Goal: Navigation & Orientation: Find specific page/section

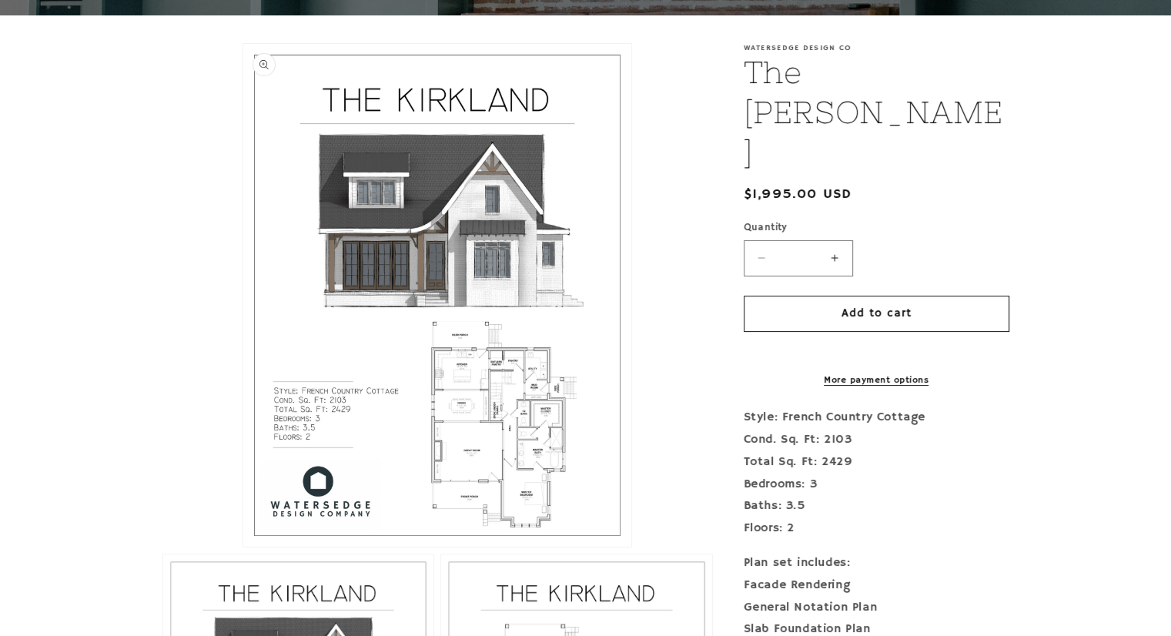
scroll to position [616, 0]
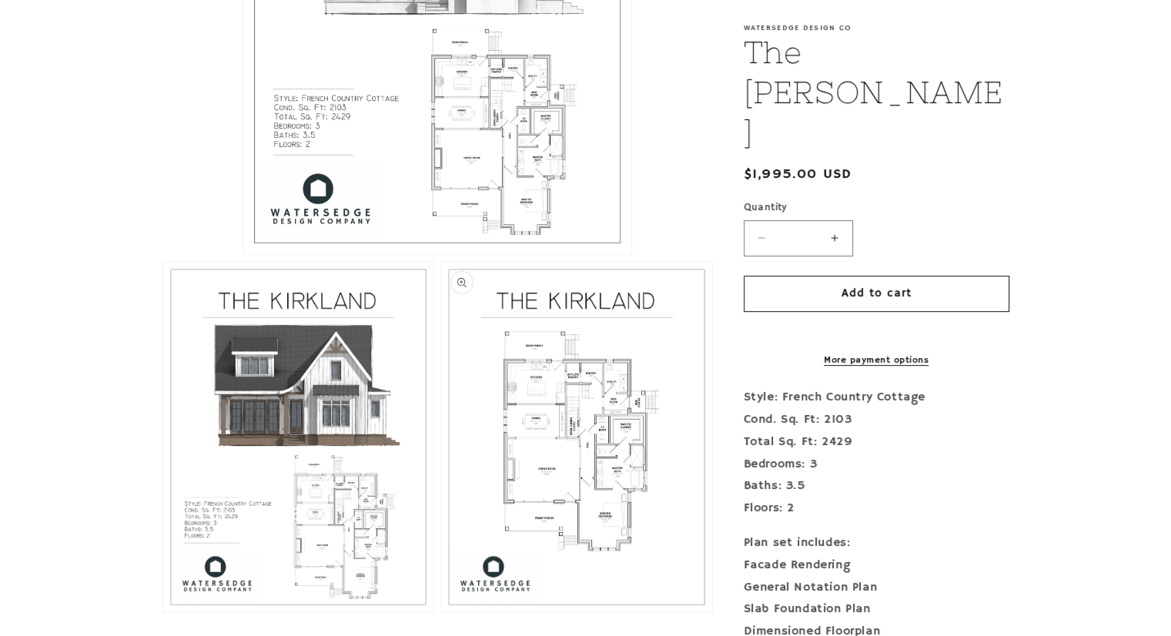
click at [441, 612] on button "Open media 3 in modal" at bounding box center [441, 612] width 0 height 0
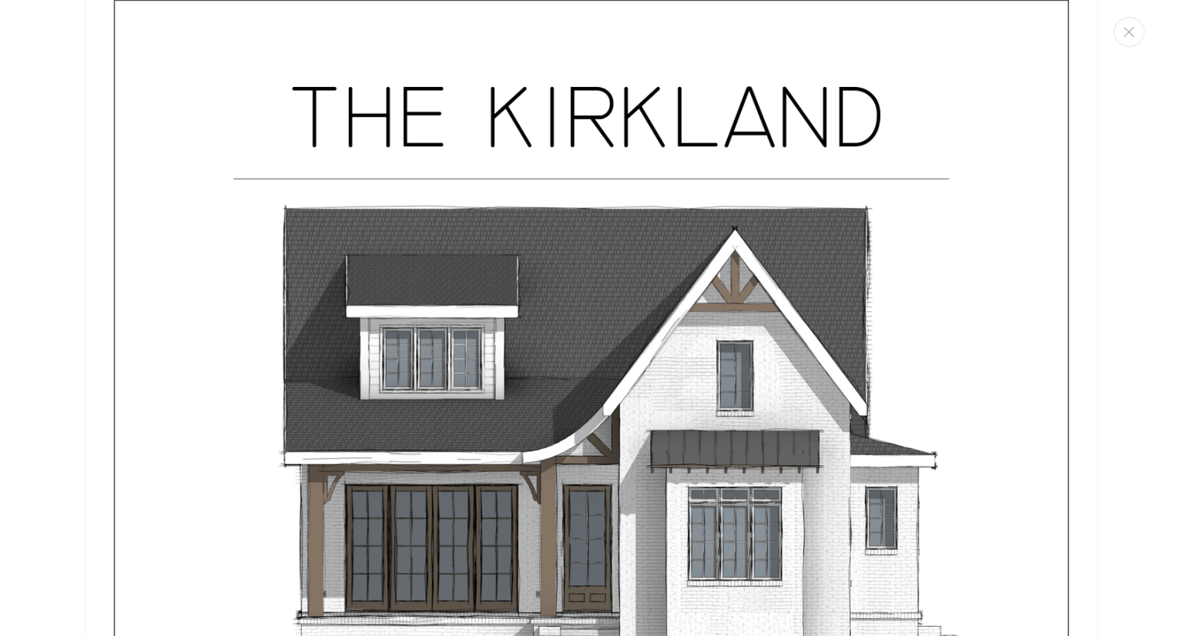
scroll to position [0, 0]
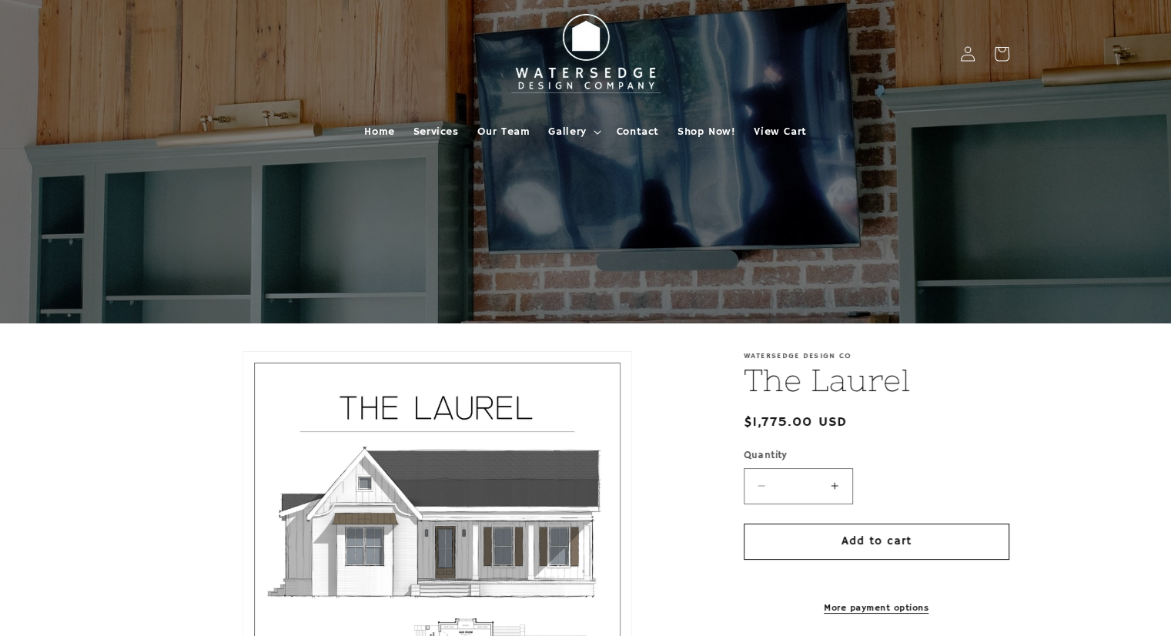
scroll to position [385, 0]
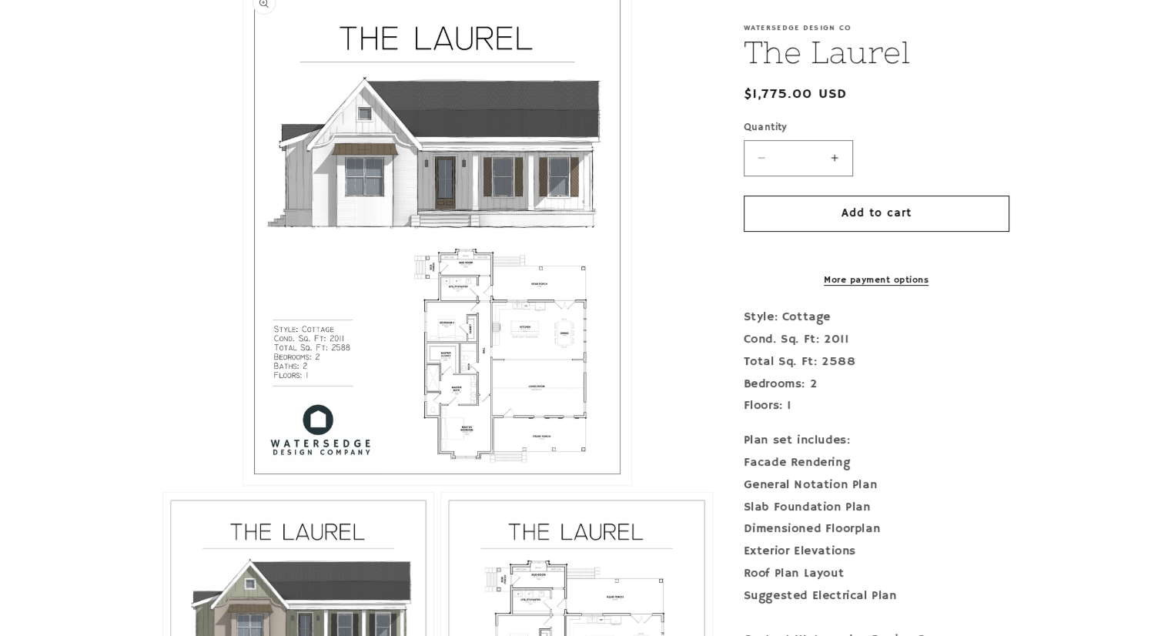
click at [243, 485] on button "Open media 1 in modal" at bounding box center [243, 485] width 0 height 0
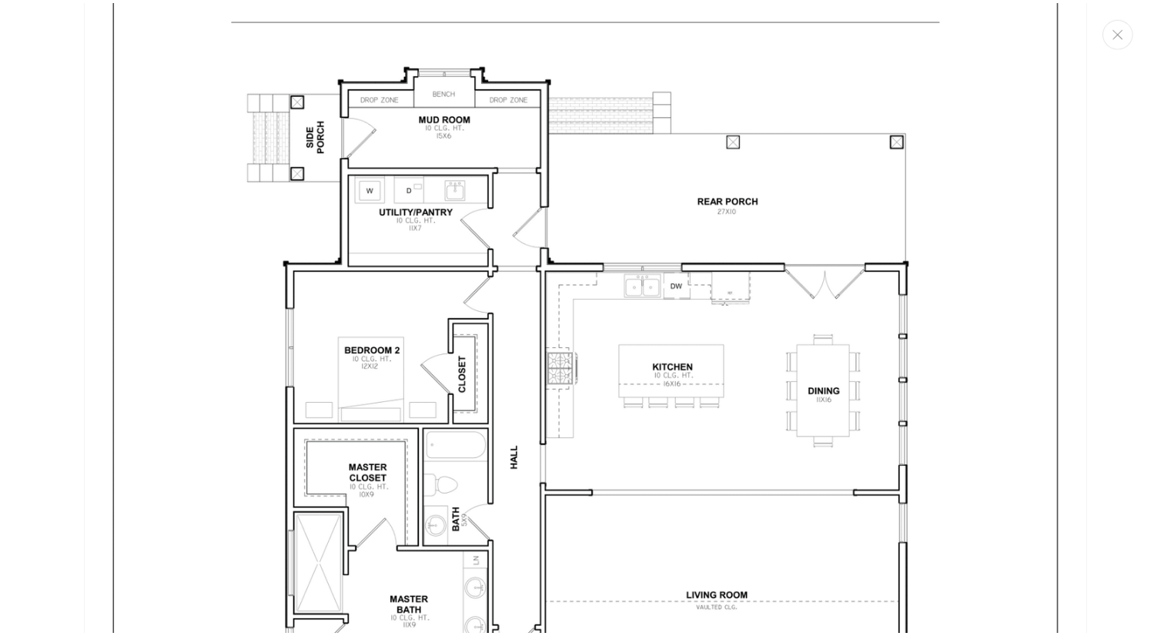
scroll to position [3019, 0]
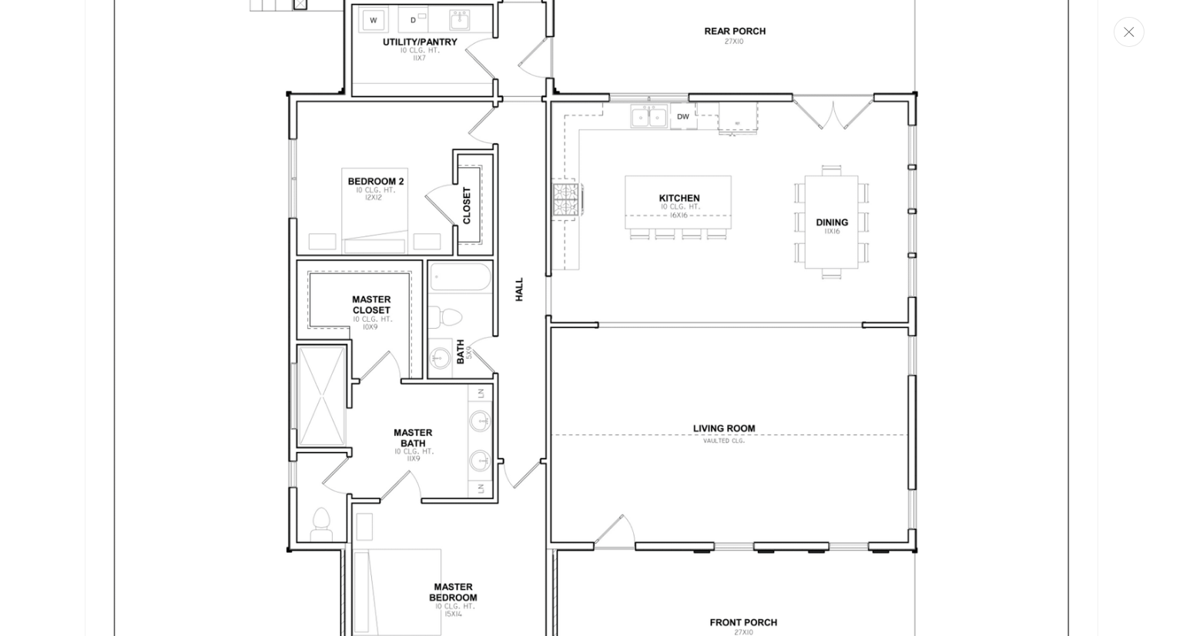
click at [1124, 29] on icon "Close" at bounding box center [1129, 32] width 11 height 10
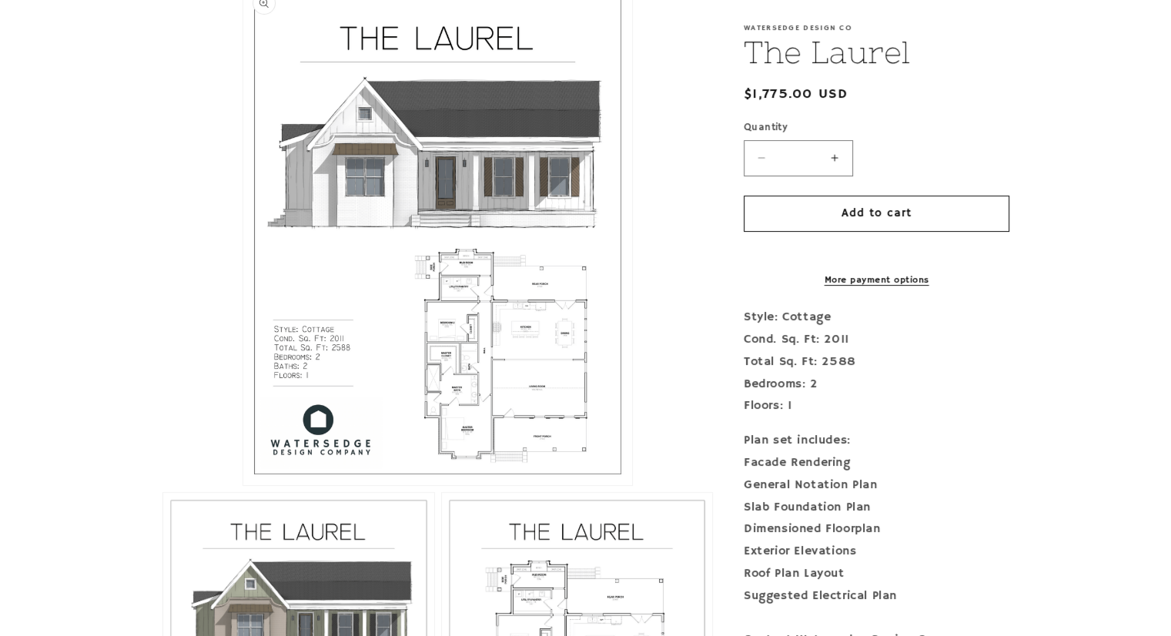
scroll to position [0, 0]
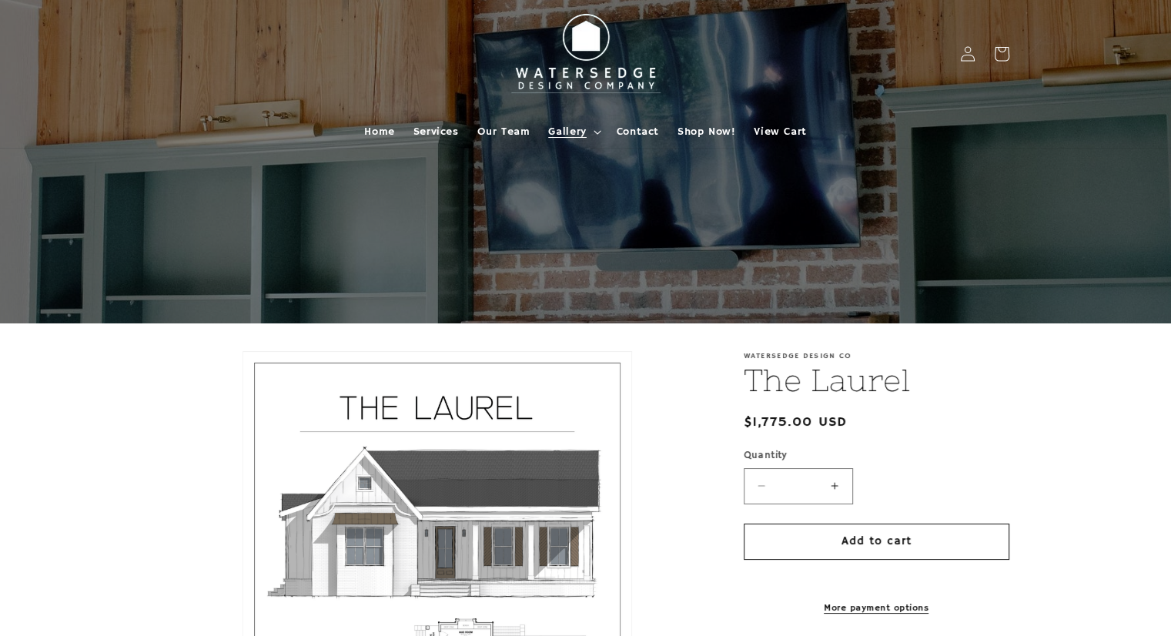
click at [585, 136] on span "Gallery" at bounding box center [567, 132] width 38 height 14
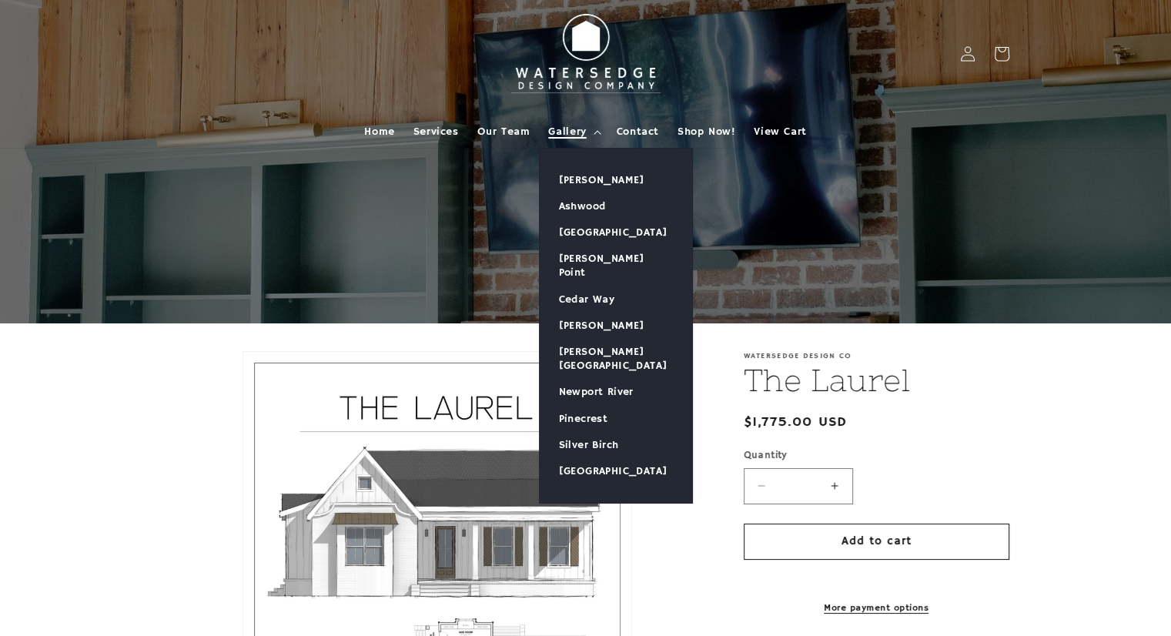
click at [561, 126] on span "Gallery" at bounding box center [567, 132] width 38 height 14
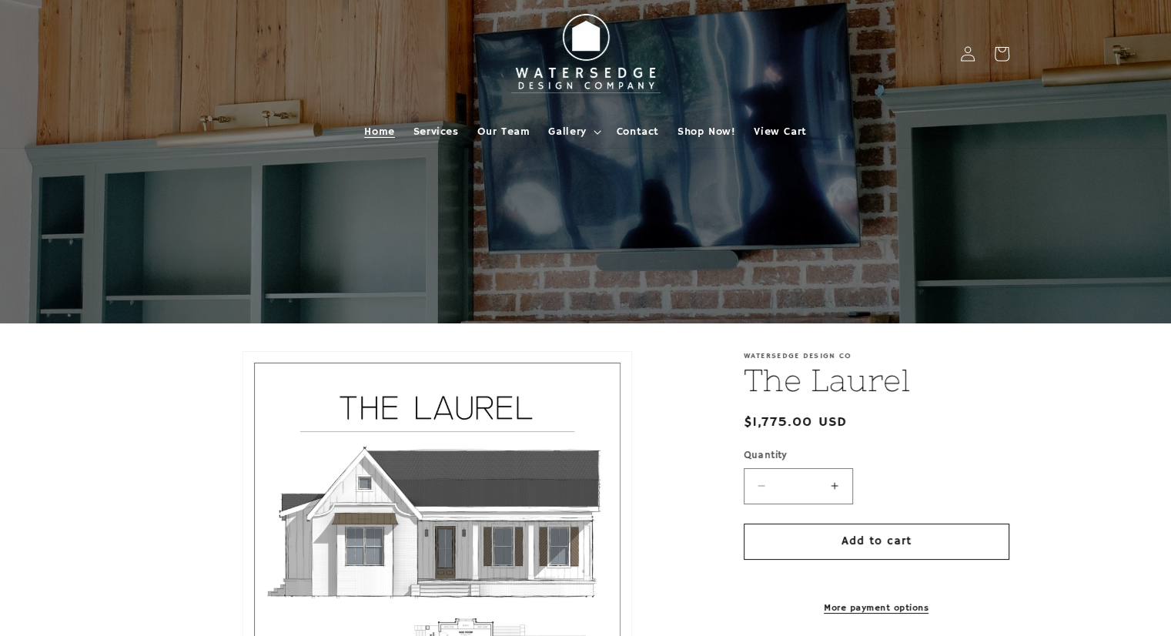
click at [377, 131] on span "Home" at bounding box center [379, 132] width 30 height 14
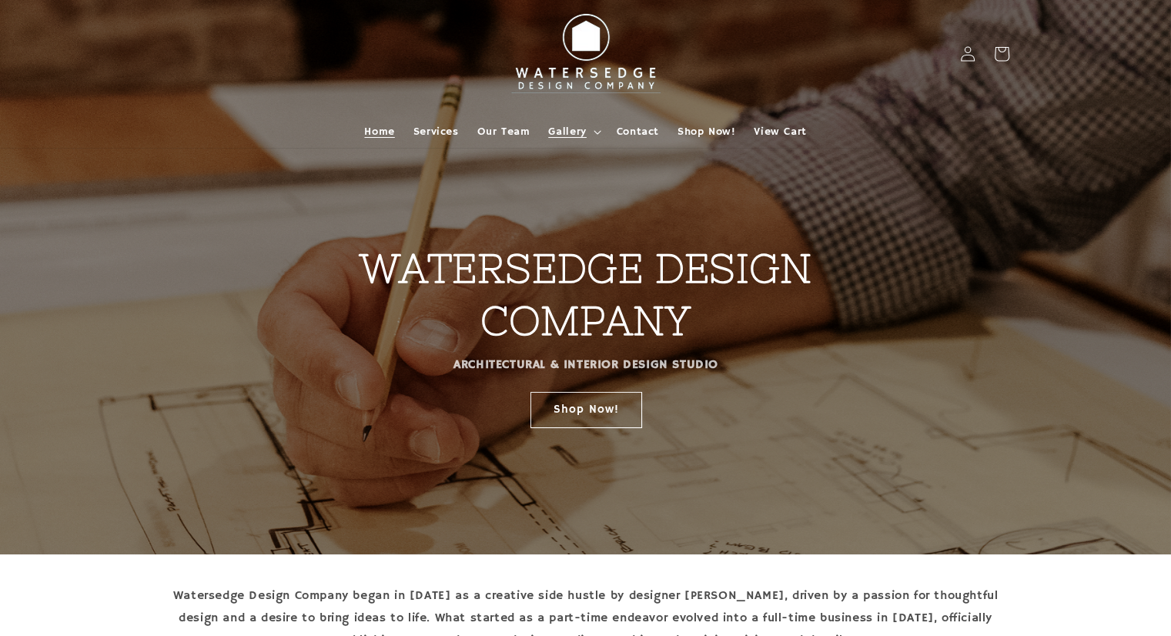
click at [574, 127] on span "Gallery" at bounding box center [567, 132] width 38 height 14
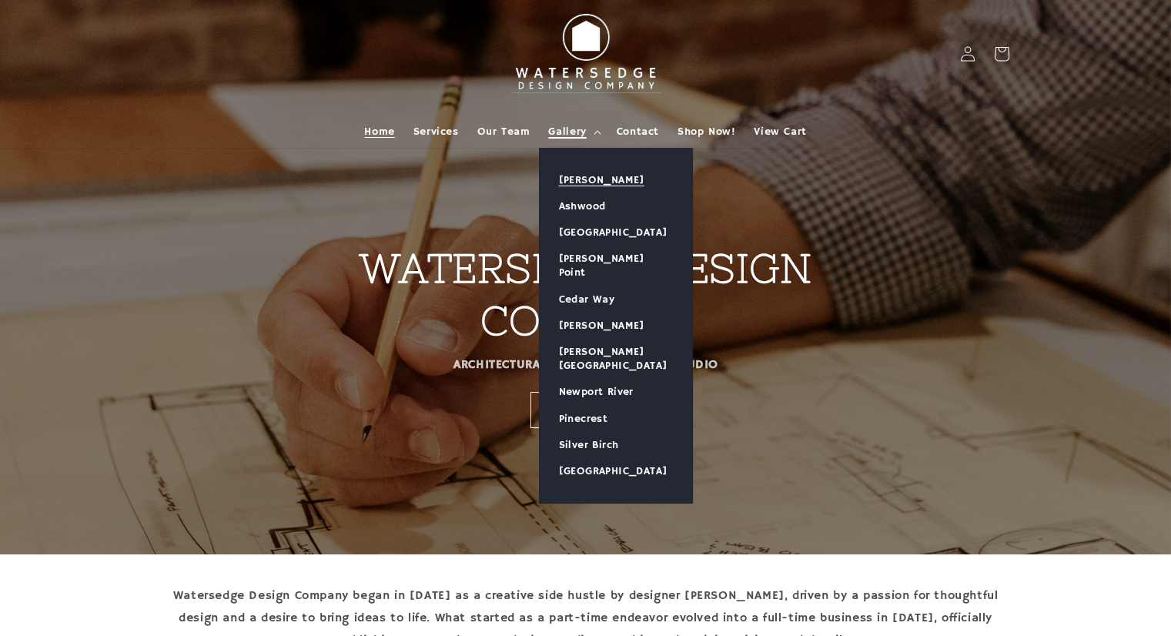
click at [576, 179] on link "[PERSON_NAME]" at bounding box center [616, 180] width 152 height 26
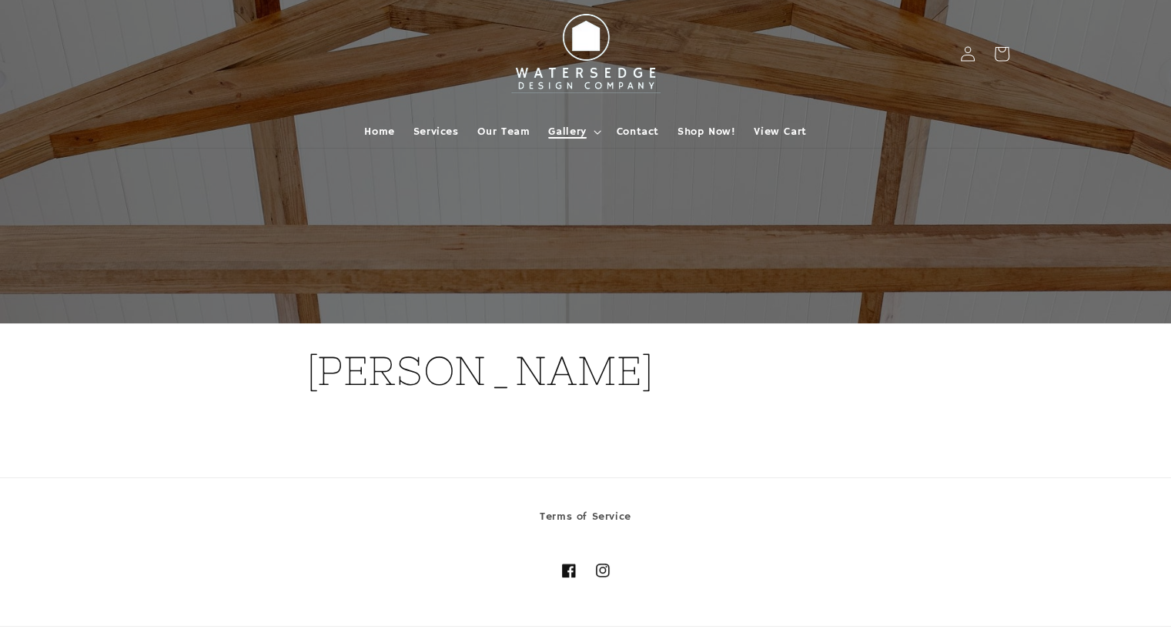
click at [561, 126] on span "Gallery" at bounding box center [567, 132] width 38 height 14
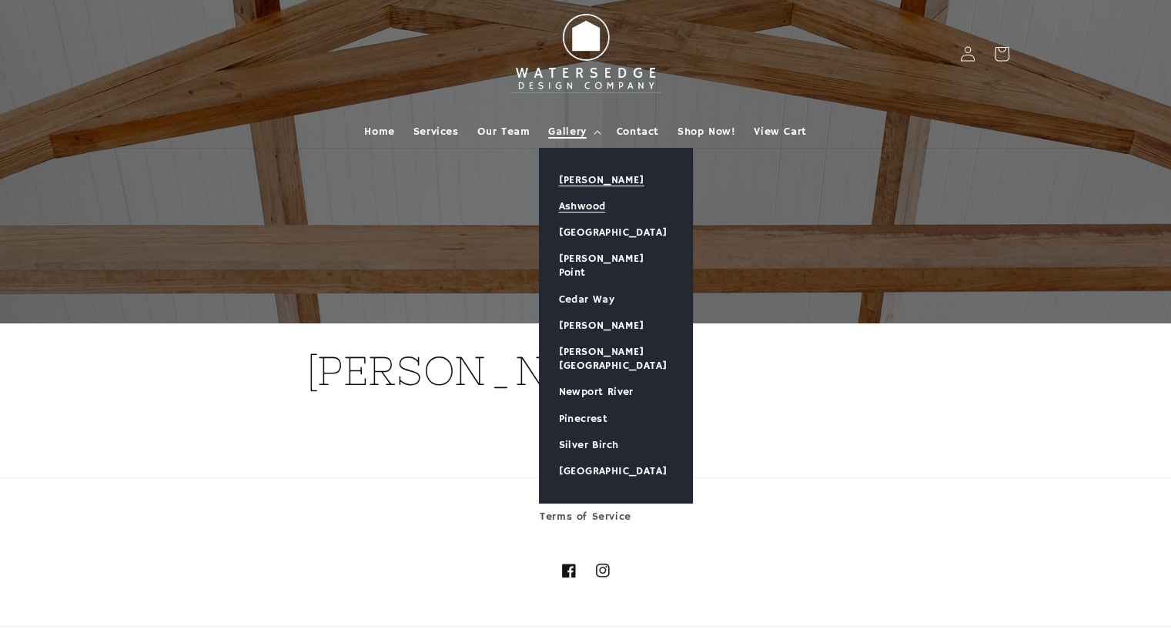
click at [571, 200] on link "Ashwood" at bounding box center [616, 206] width 152 height 26
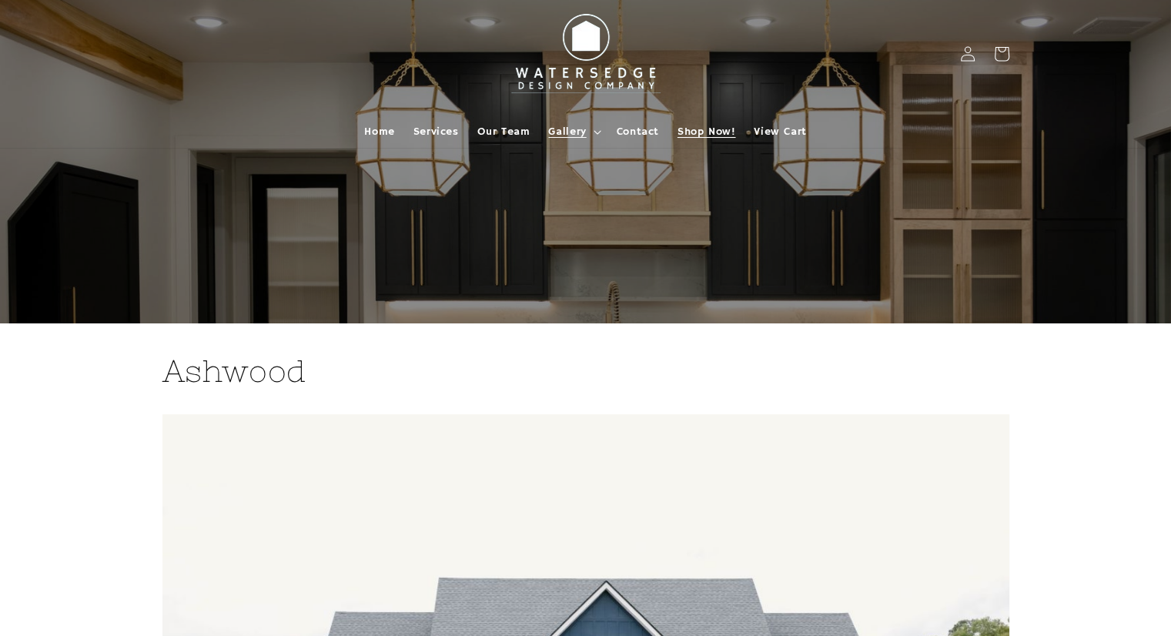
click at [733, 128] on span "Shop Now!" at bounding box center [707, 132] width 58 height 14
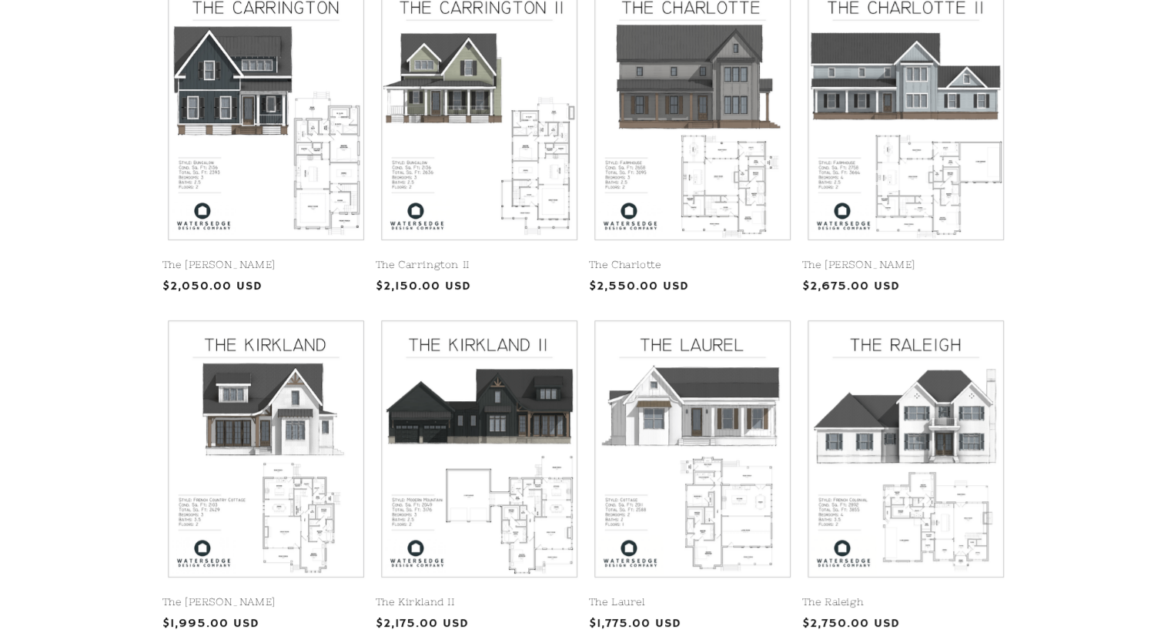
scroll to position [693, 0]
